Goal: Check status: Check status

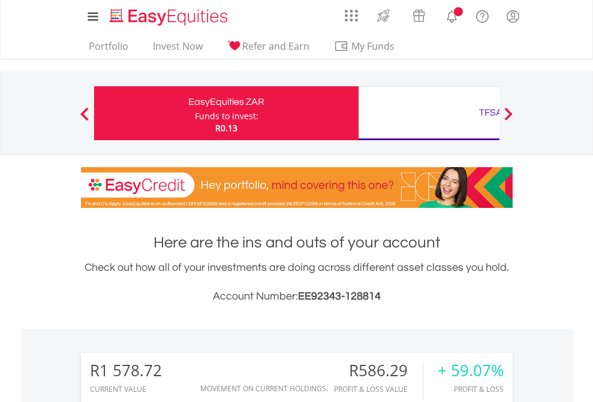
scroll to position [115, 188]
click at [195, 113] on div "Funds to invest:" at bounding box center [227, 116] width 64 height 12
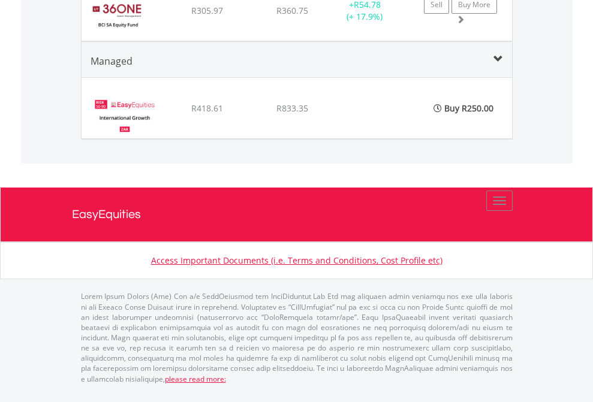
scroll to position [86, 0]
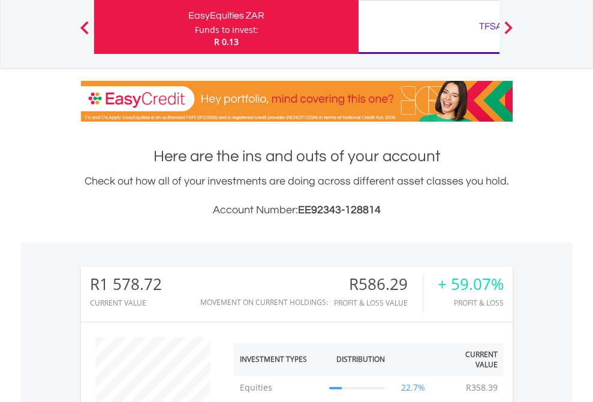
click at [429, 27] on div "TFSA" at bounding box center [491, 26] width 250 height 17
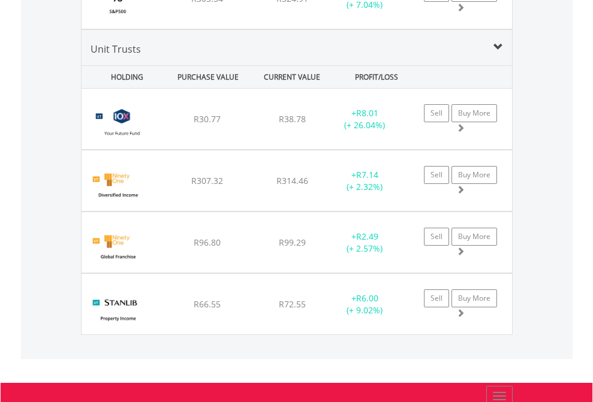
scroll to position [115, 188]
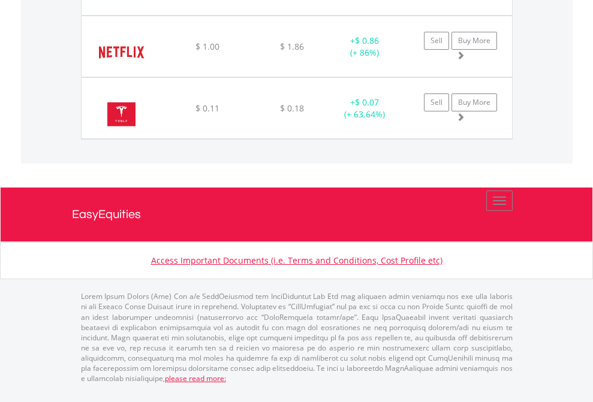
scroll to position [115, 188]
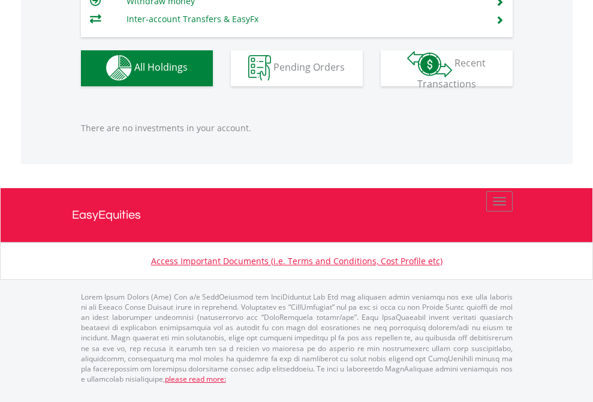
scroll to position [115, 188]
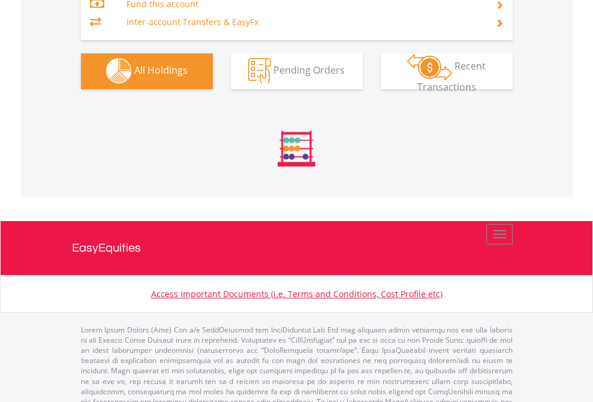
scroll to position [1258, 0]
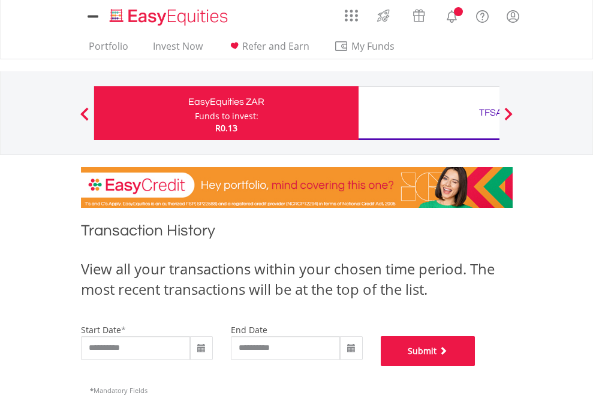
click at [476, 366] on button "Submit" at bounding box center [428, 351] width 95 height 30
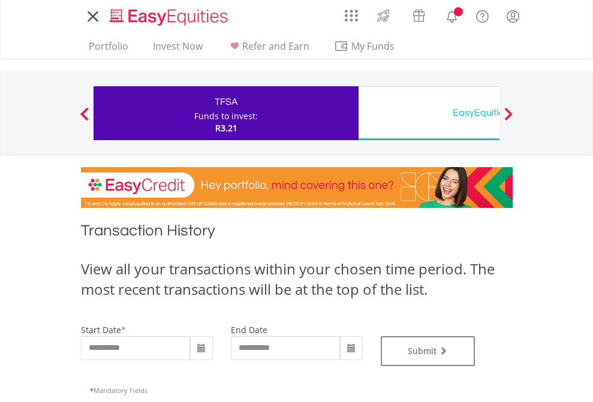
type input "**********"
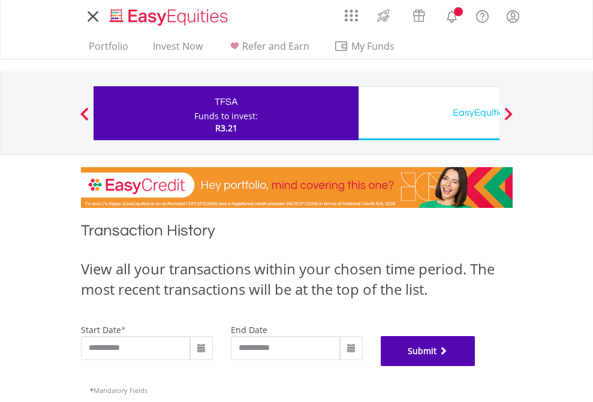
click at [476, 366] on button "Submit" at bounding box center [428, 351] width 95 height 30
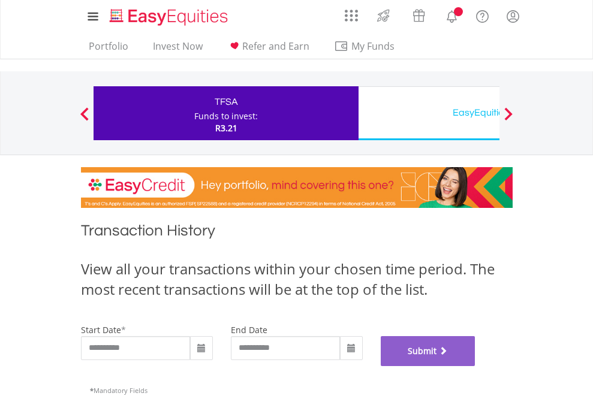
scroll to position [486, 0]
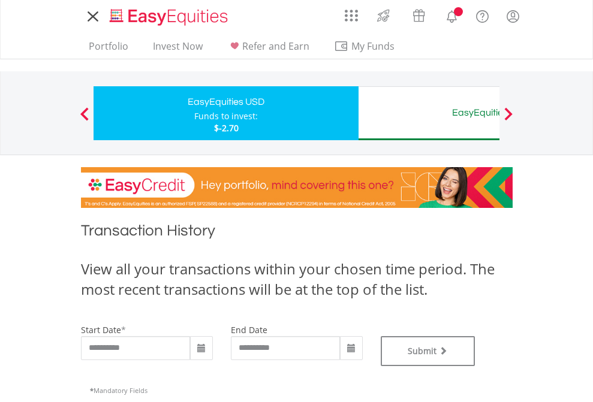
type input "**********"
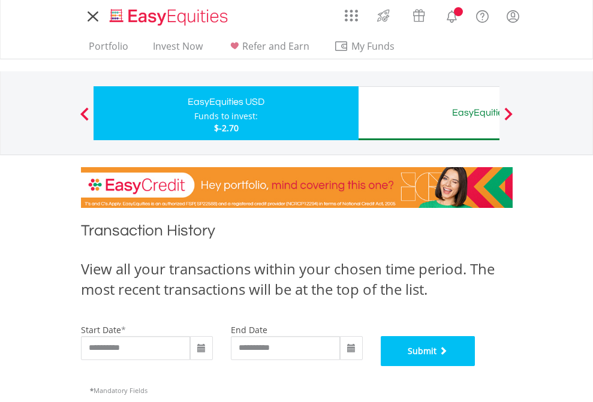
click at [476, 366] on button "Submit" at bounding box center [428, 351] width 95 height 30
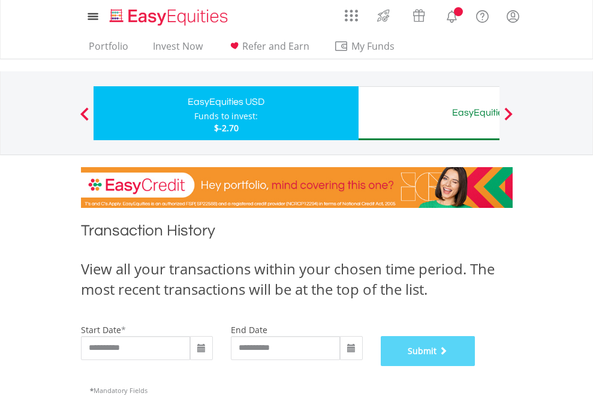
scroll to position [486, 0]
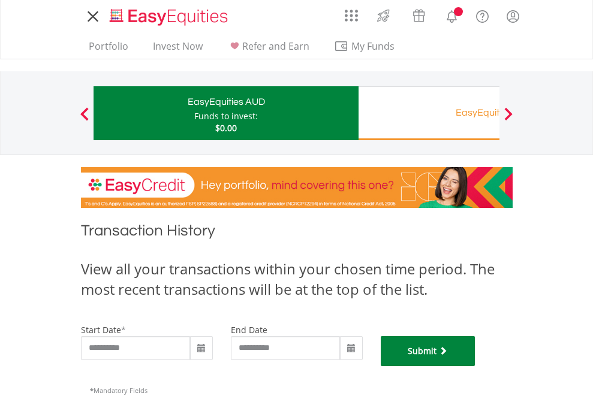
click at [476, 366] on button "Submit" at bounding box center [428, 351] width 95 height 30
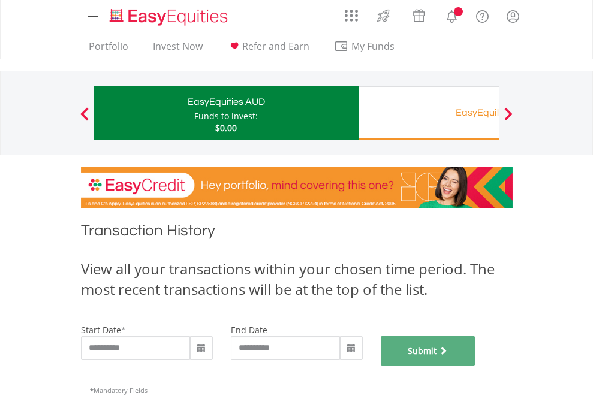
scroll to position [486, 0]
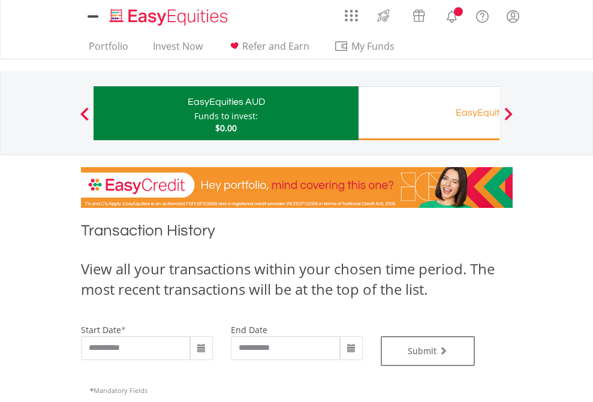
click at [429, 113] on div "EasyEquities RA" at bounding box center [491, 112] width 250 height 17
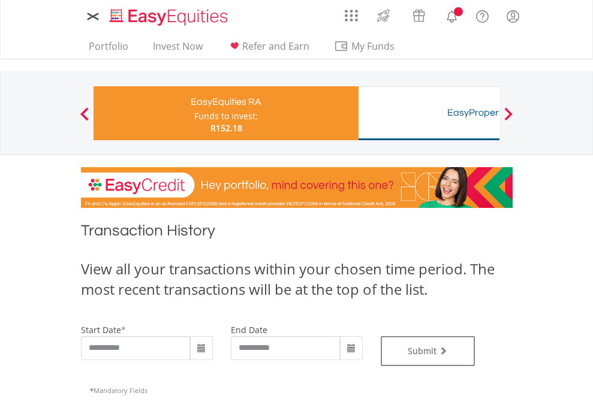
type input "**********"
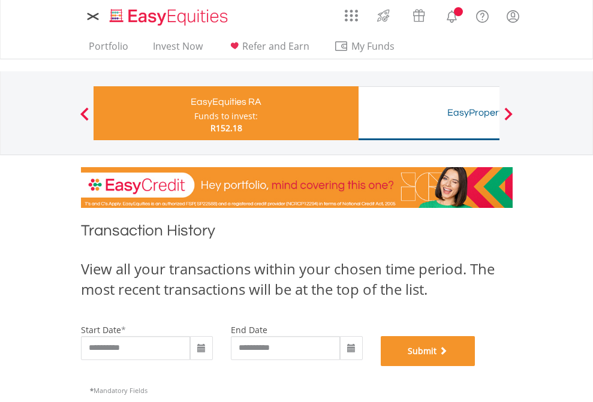
click at [476, 366] on button "Submit" at bounding box center [428, 351] width 95 height 30
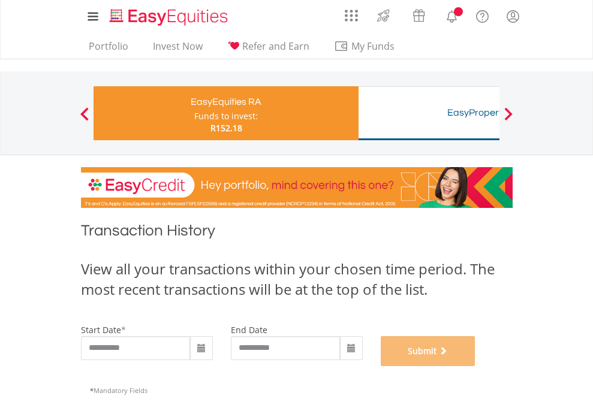
scroll to position [486, 0]
